Goal: Task Accomplishment & Management: Complete application form

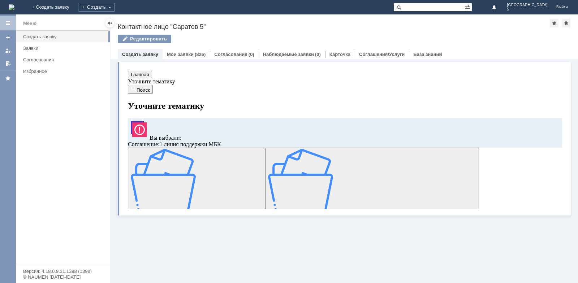
click at [173, 181] on div "Заявка по отложенным чекам" at bounding box center [197, 182] width 132 height 66
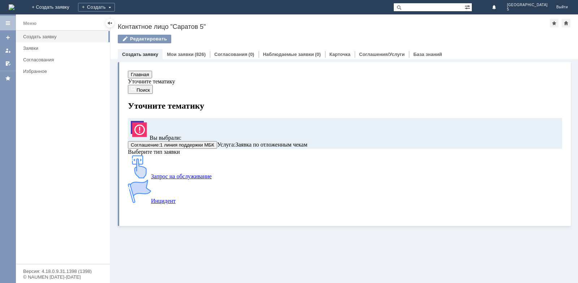
click at [151, 176] on img at bounding box center [139, 166] width 23 height 23
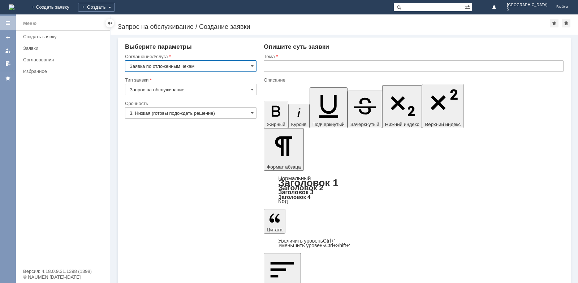
click at [323, 65] on input "text" at bounding box center [414, 66] width 300 height 12
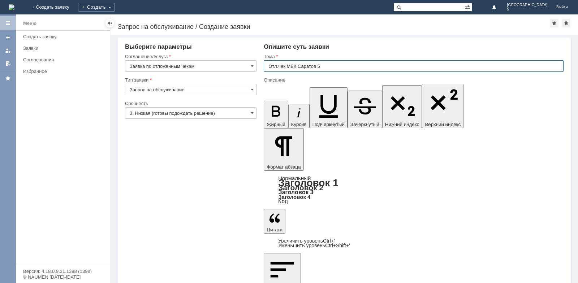
type input "Отл.чек МБК Саратов 5"
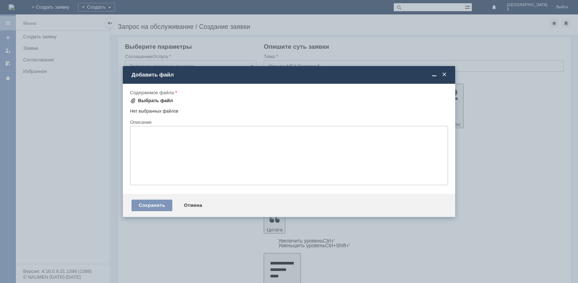
click at [168, 99] on div "Выбрать файл" at bounding box center [155, 101] width 35 height 6
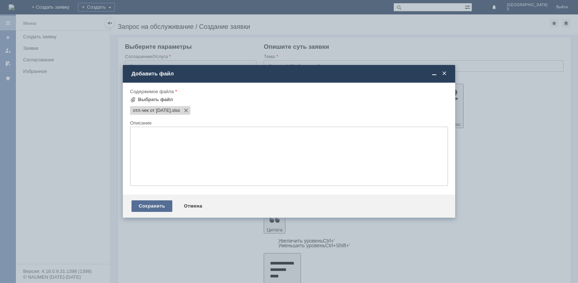
click at [146, 210] on div "Сохранить" at bounding box center [152, 207] width 41 height 12
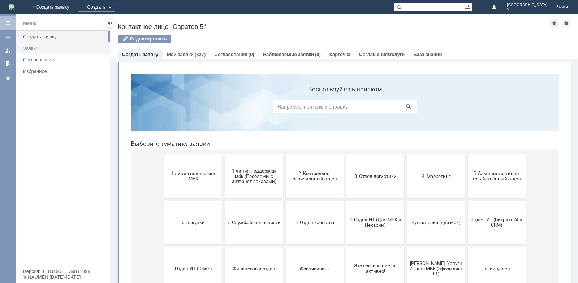
click at [53, 47] on div "Заявки" at bounding box center [64, 48] width 82 height 5
